Goal: Contribute content

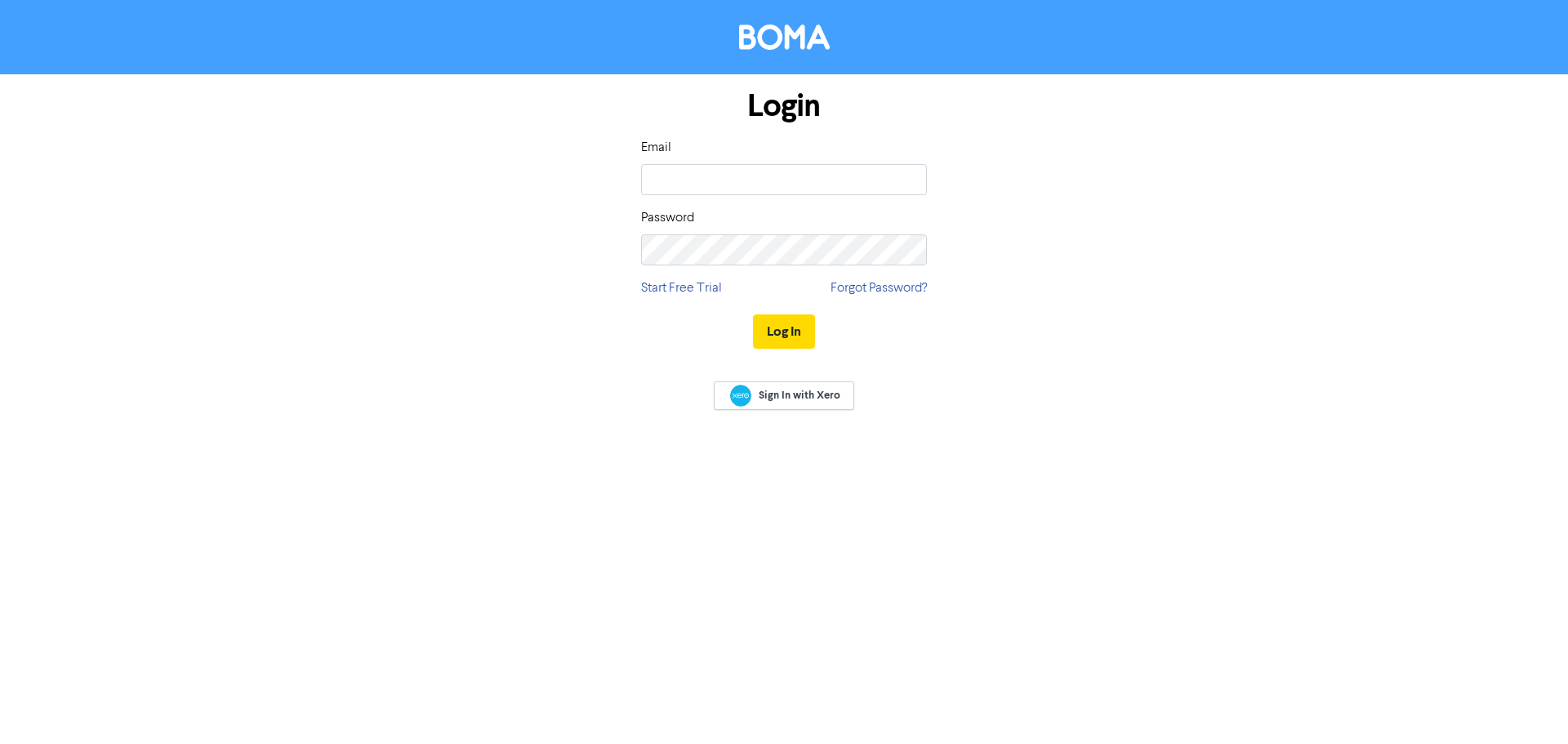
click at [784, 169] on input "email" at bounding box center [784, 180] width 286 height 31
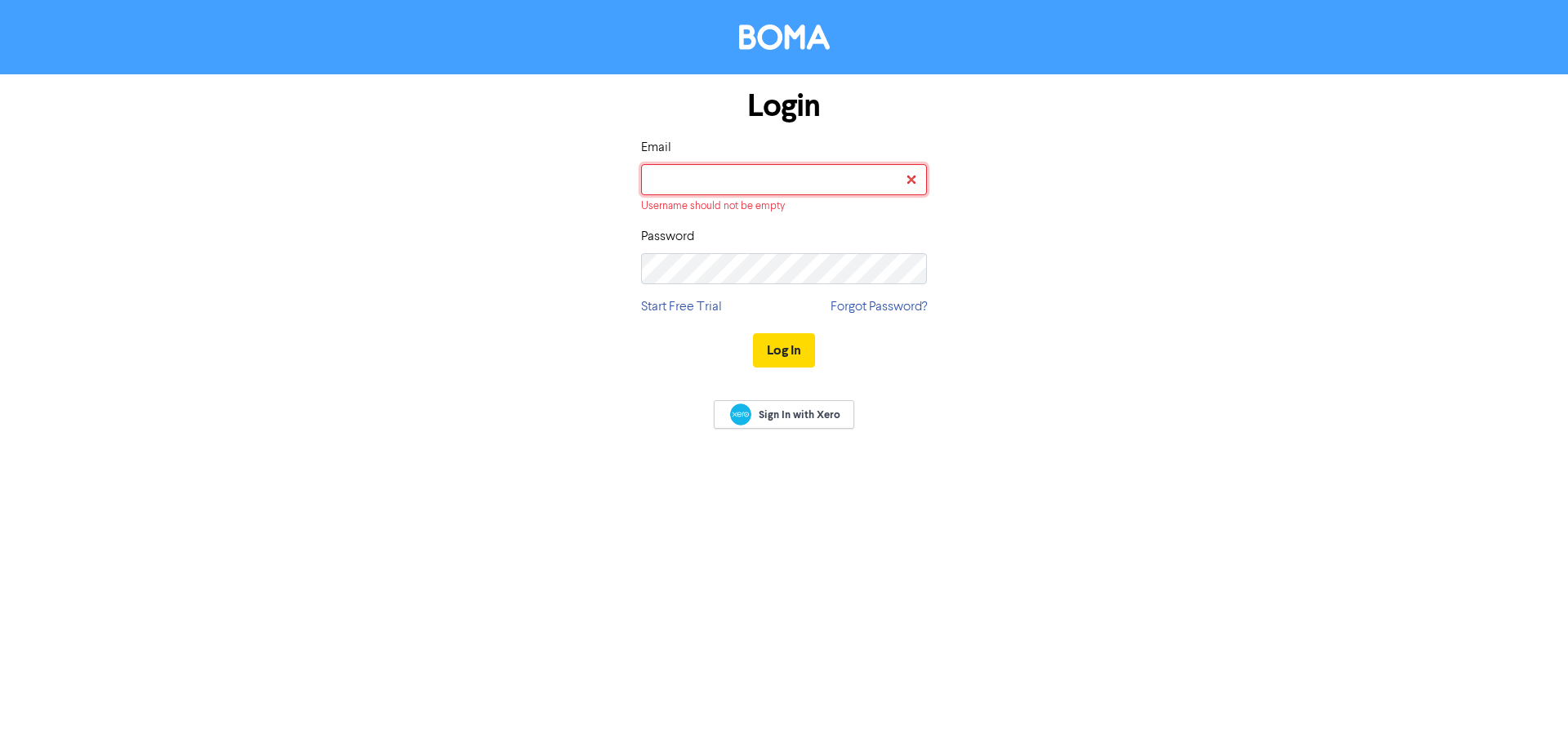
type input "info@pathfindersolutions.co.nz"
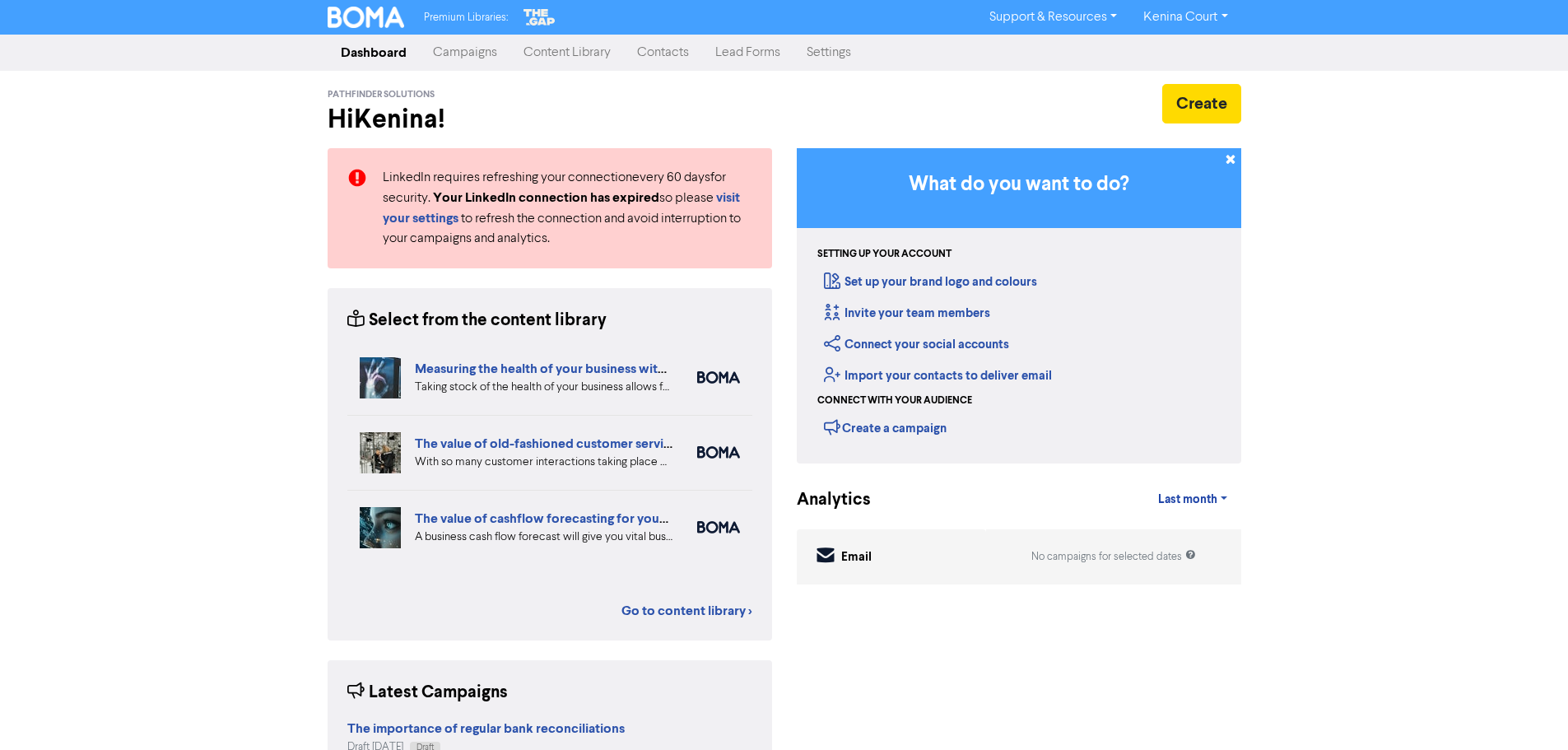
click at [575, 50] on link "Content Library" at bounding box center [567, 53] width 114 height 33
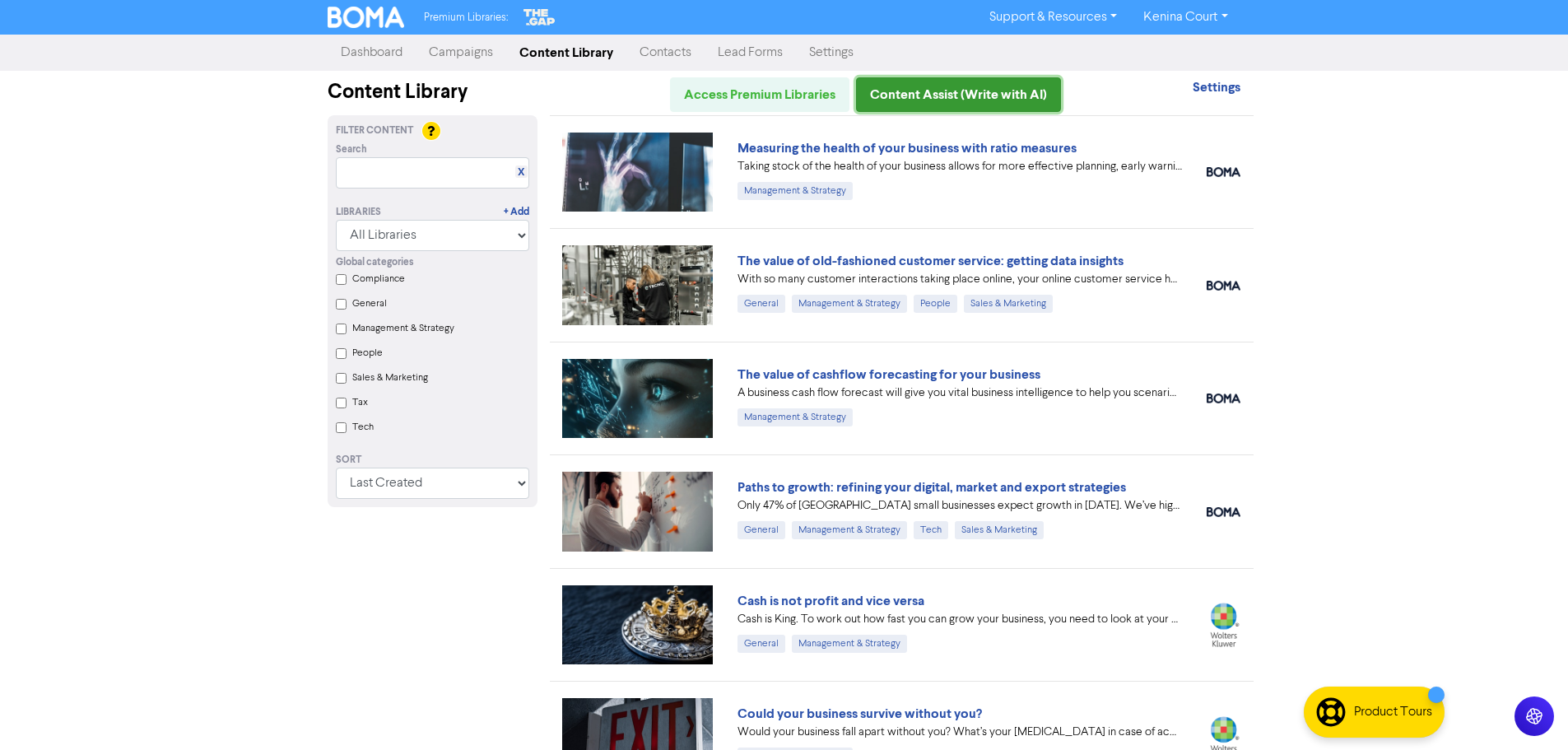
click at [925, 97] on link "Content Assist (Write with AI)" at bounding box center [958, 95] width 205 height 35
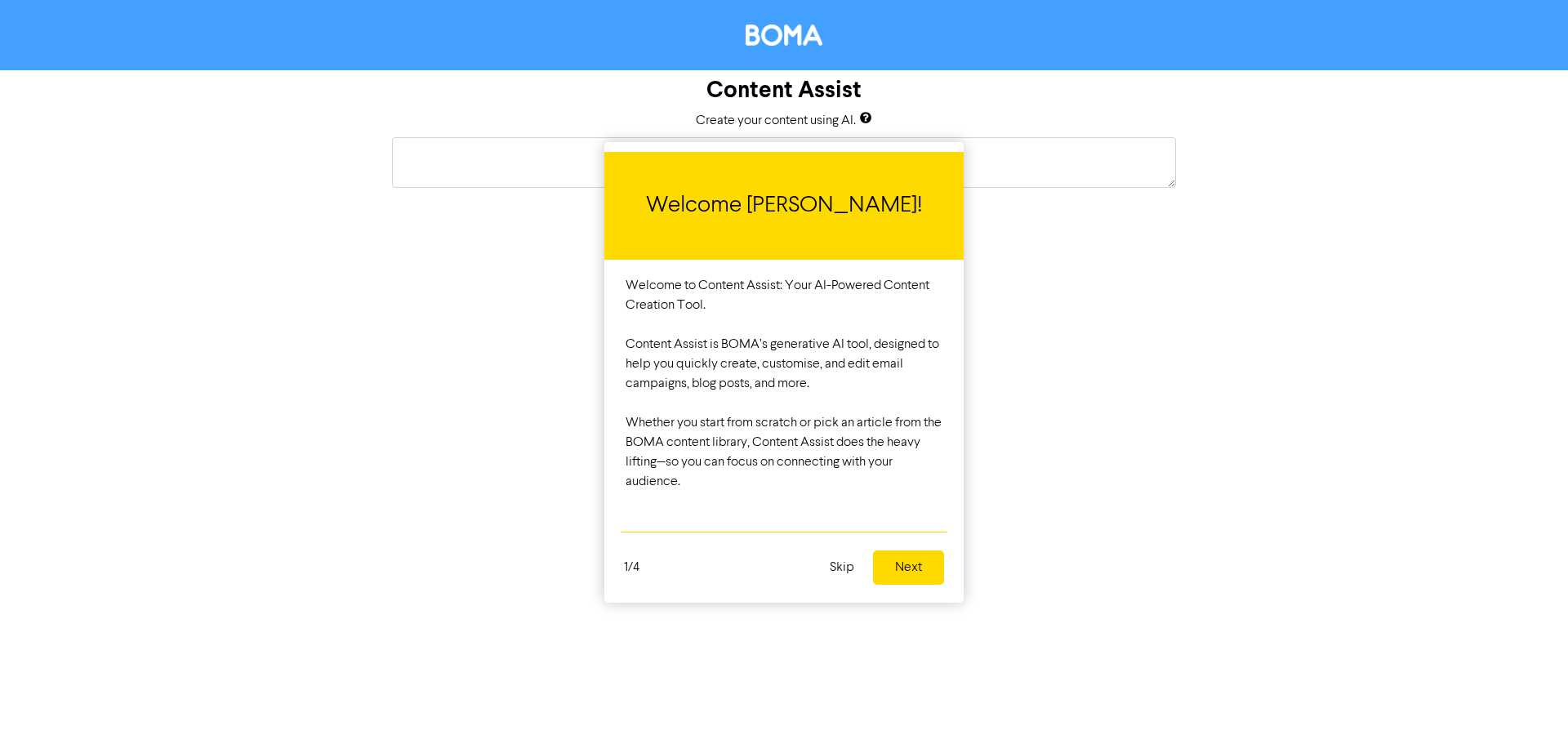
click at [907, 568] on button "Next" at bounding box center [908, 568] width 71 height 34
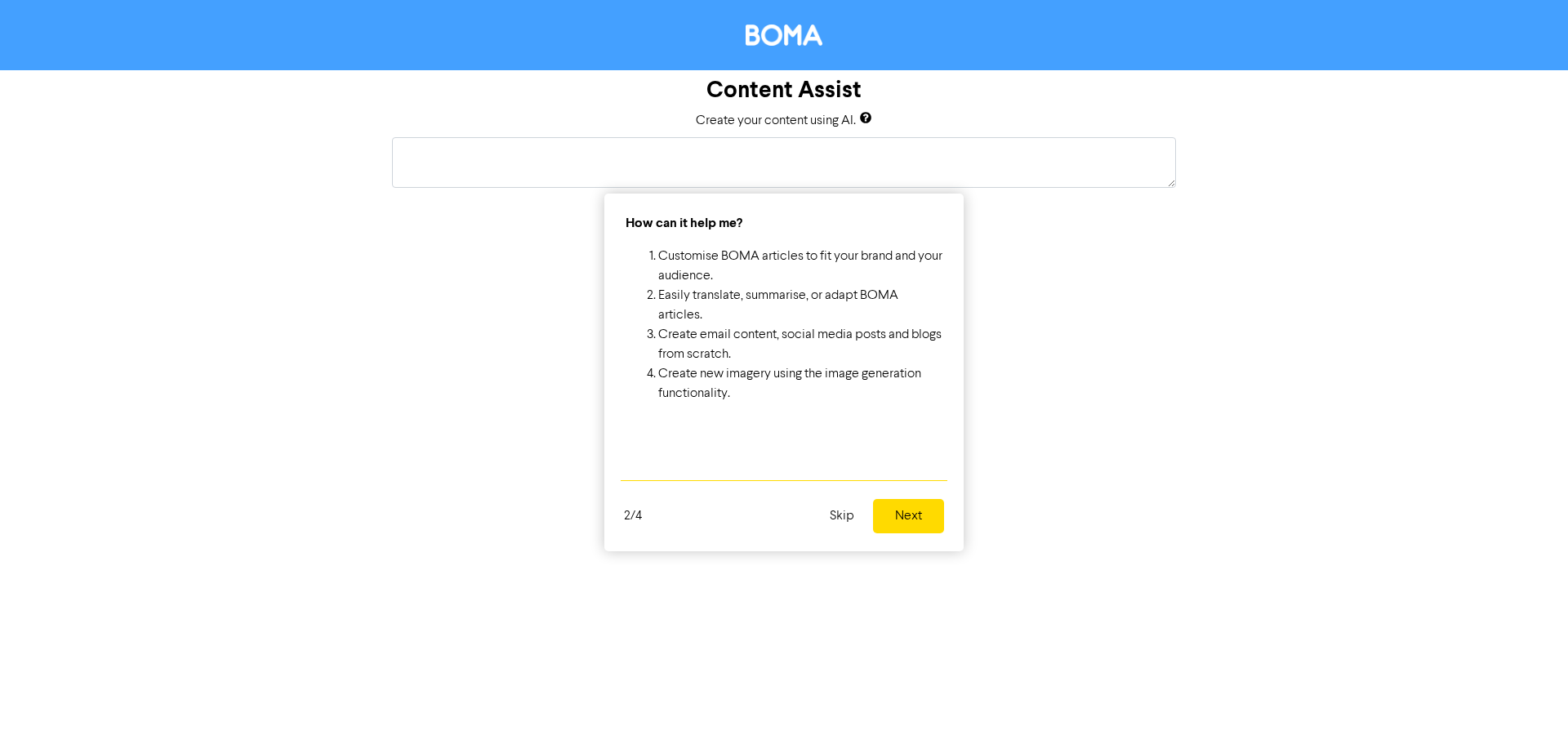
click at [913, 515] on button "Next" at bounding box center [908, 516] width 71 height 34
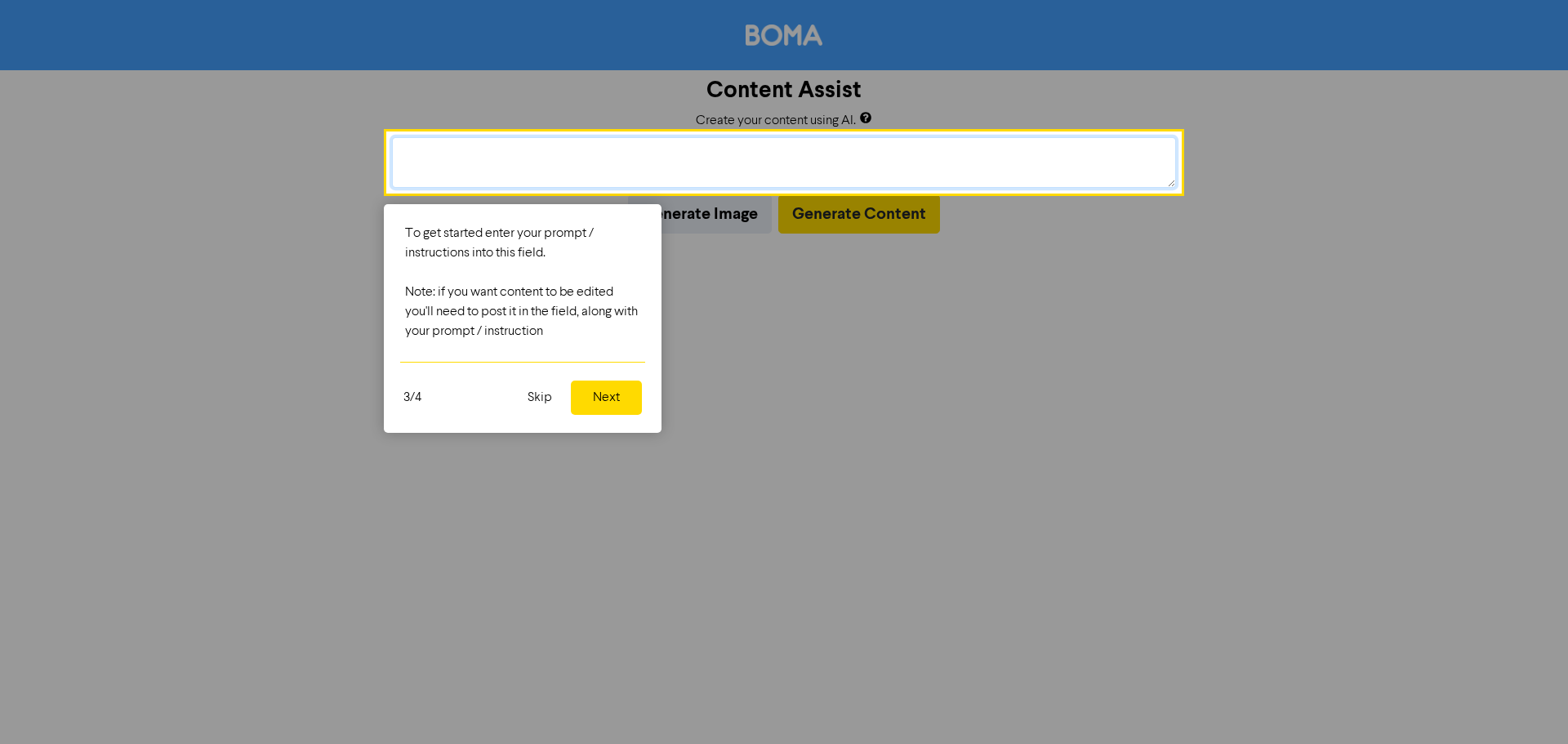
click at [427, 165] on textarea at bounding box center [784, 162] width 784 height 51
click at [510, 151] on textarea "Write a blog on the employment" at bounding box center [784, 162] width 784 height 51
click at [661, 152] on textarea "Write a blog on the new employment" at bounding box center [784, 162] width 784 height 51
click at [689, 153] on textarea "Write a blog on the new employment leave act" at bounding box center [784, 162] width 784 height 51
drag, startPoint x: 702, startPoint y: 144, endPoint x: 682, endPoint y: 146, distance: 20.1
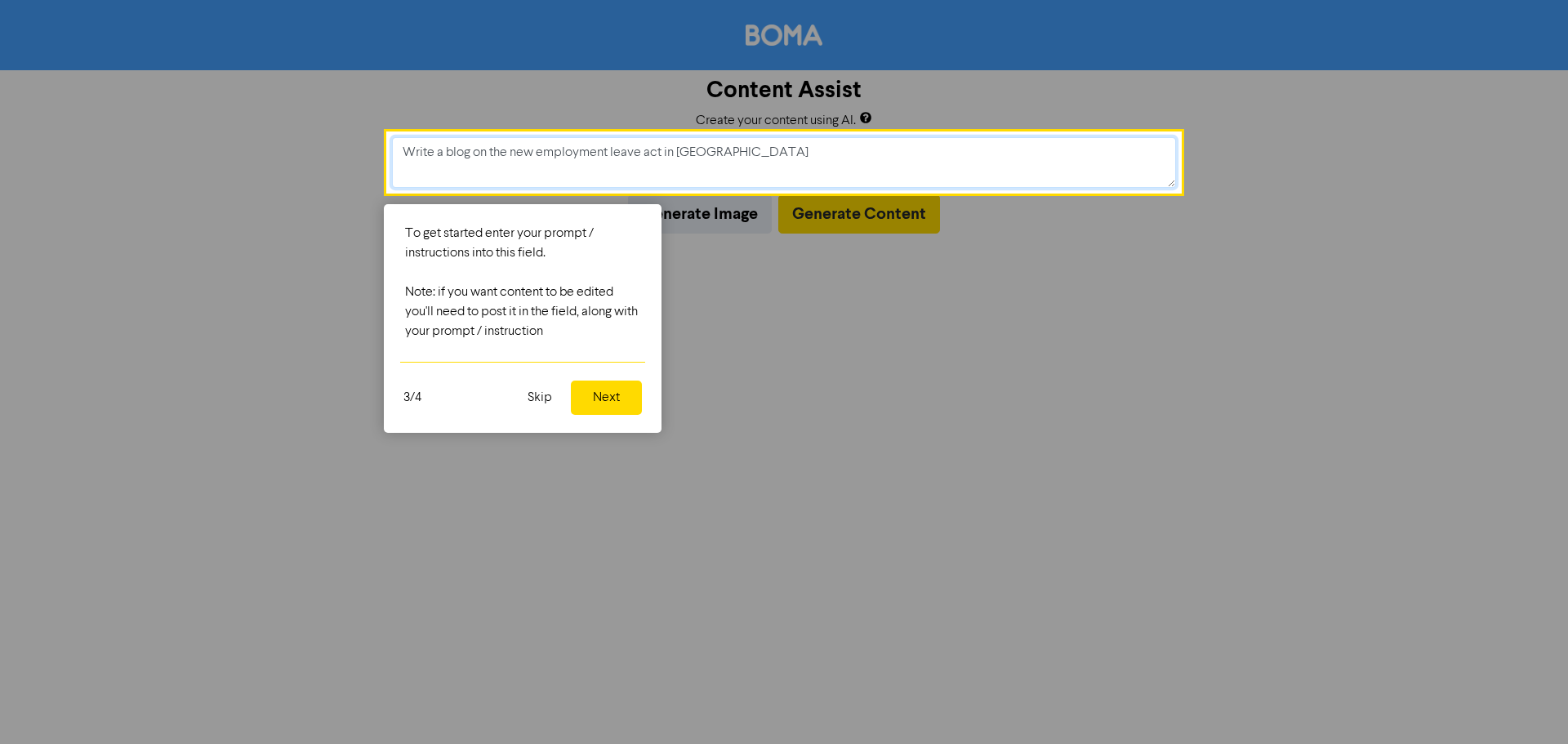
click at [682, 146] on textarea "Write a blog on the new employment leave act in [GEOGRAPHIC_DATA]" at bounding box center [784, 162] width 784 height 51
click at [539, 151] on textarea "Write a blog on the new employment leave act in [GEOGRAPHIC_DATA]" at bounding box center [784, 162] width 784 height 51
paste textarea "[GEOGRAPHIC_DATA]"
type textarea "Write a blog on the new New Zealand employment leave act in [GEOGRAPHIC_DATA]"
click at [602, 395] on button "Next" at bounding box center [606, 397] width 71 height 34
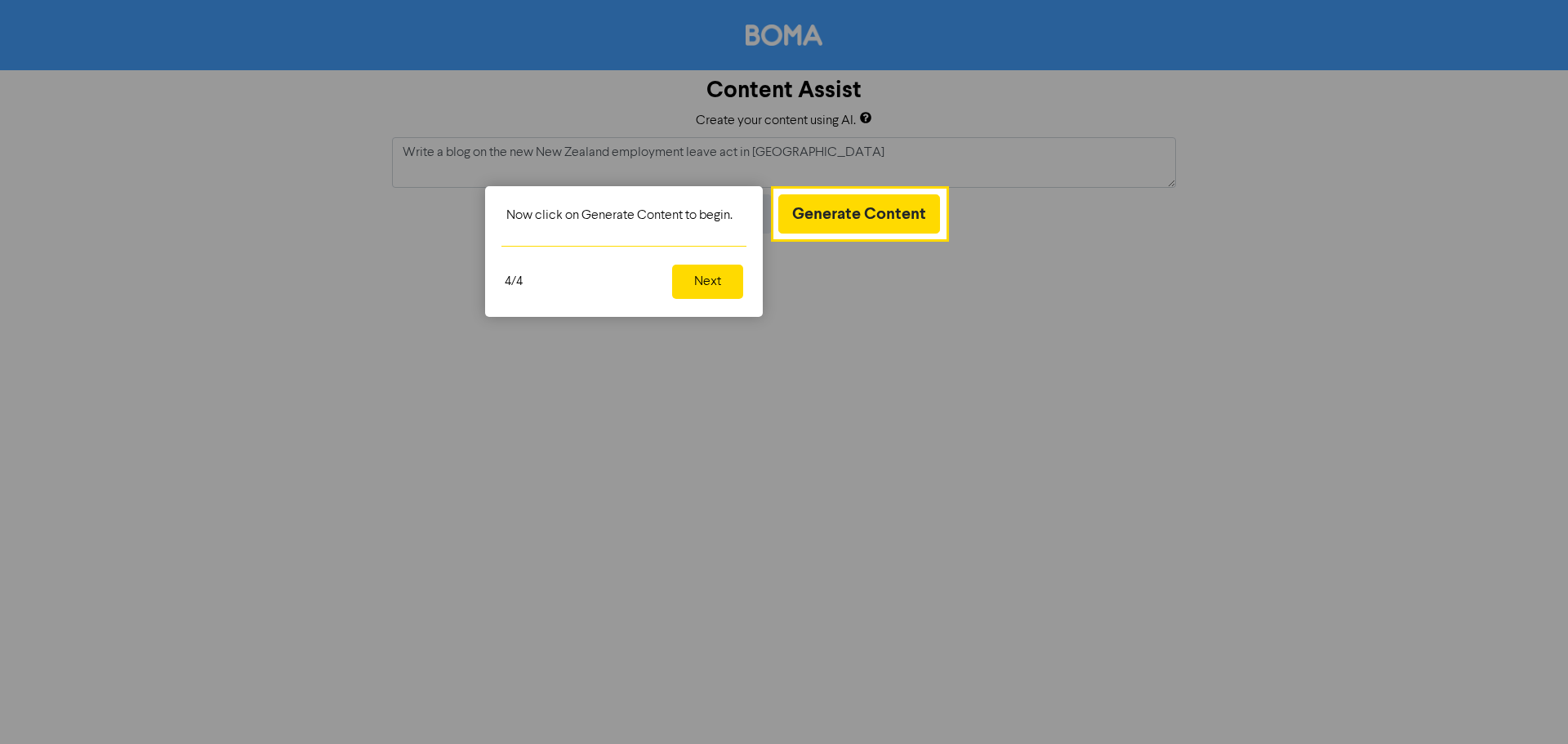
click at [712, 292] on button "Next" at bounding box center [707, 282] width 71 height 34
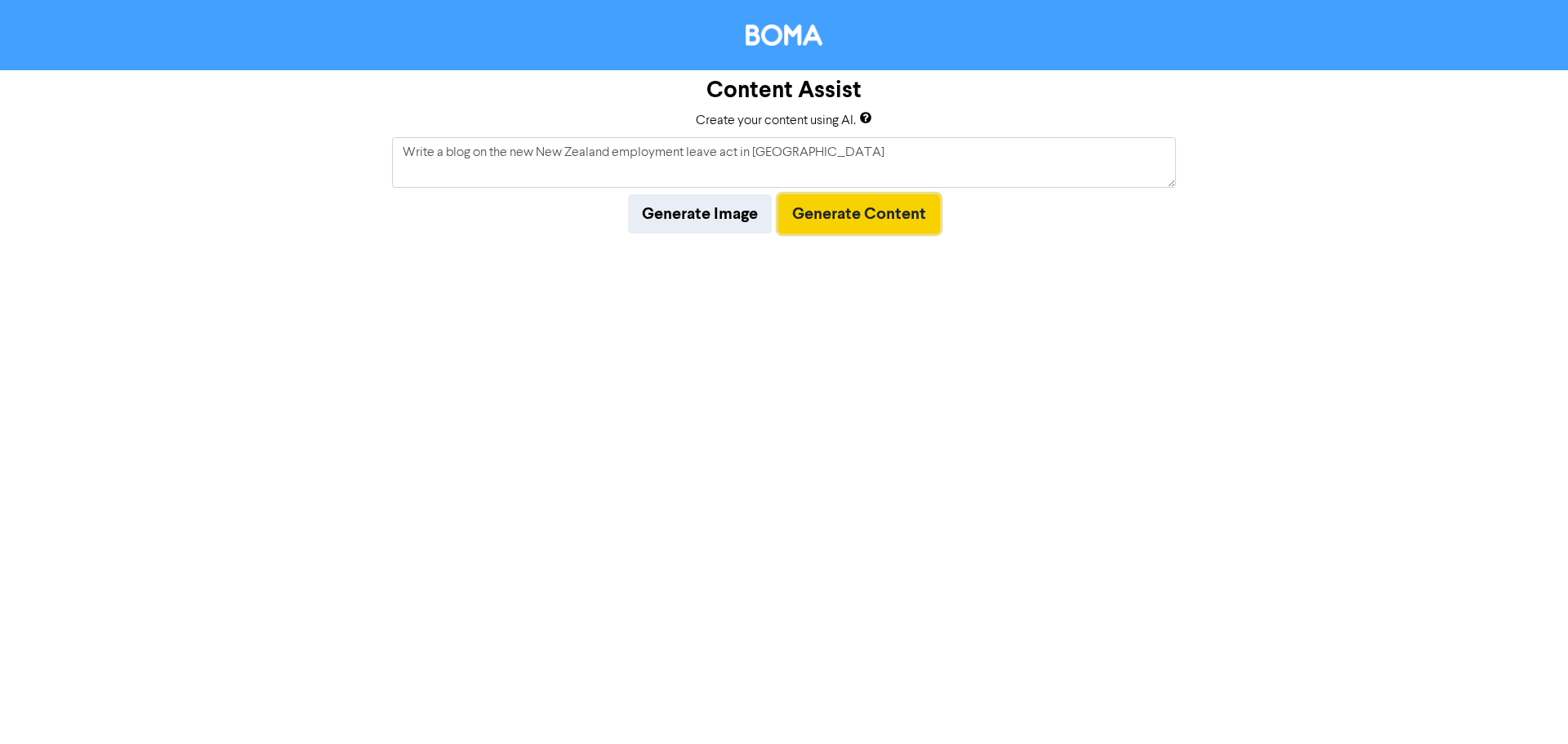
click at [837, 218] on button "Generate Content" at bounding box center [859, 214] width 162 height 40
